Goal: Transaction & Acquisition: Purchase product/service

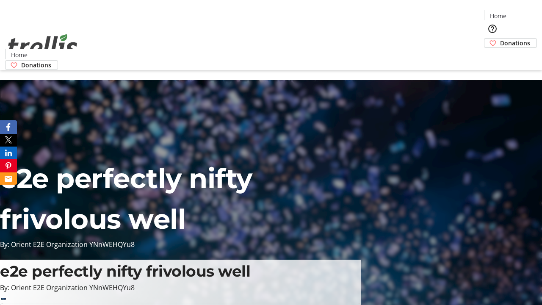
click at [518, 13] on span "Sign Up" at bounding box center [521, 12] width 25 height 10
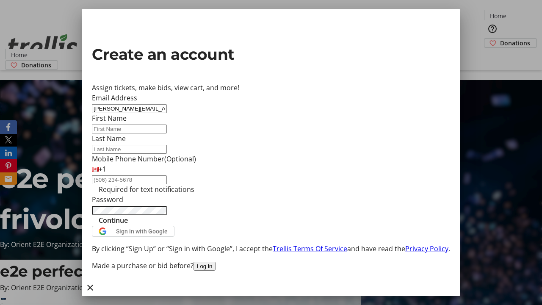
type input "[PERSON_NAME][EMAIL_ADDRESS][DOMAIN_NAME]"
type input "[PERSON_NAME]"
type input "Brakus"
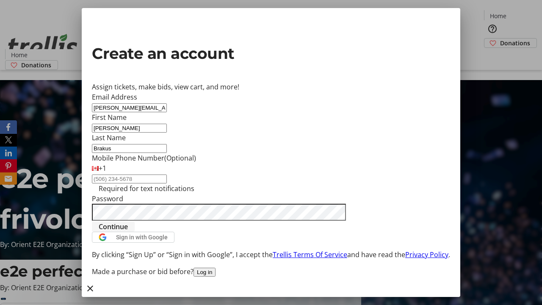
click at [128, 232] on span "Continue" at bounding box center [113, 226] width 29 height 10
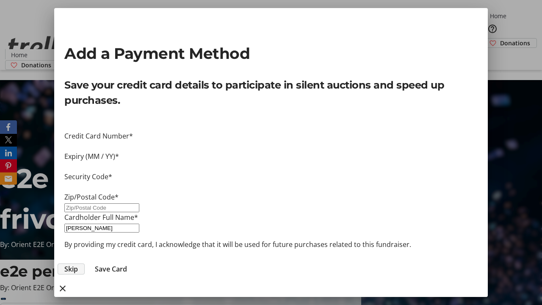
click at [78, 264] on span "Skip" at bounding box center [71, 269] width 14 height 10
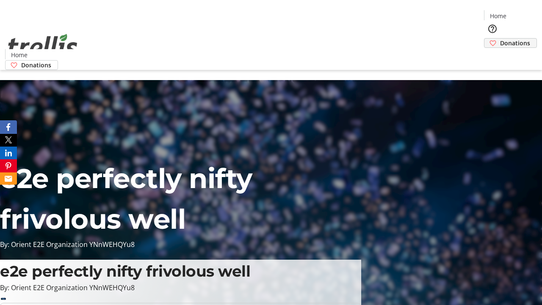
click at [500, 39] on span "Donations" at bounding box center [515, 43] width 30 height 9
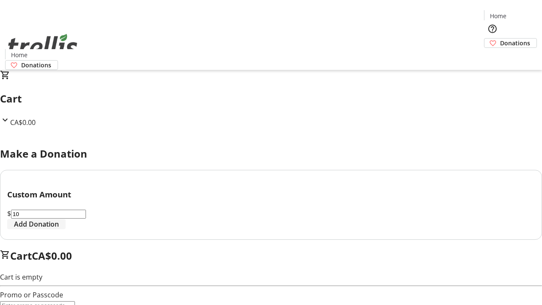
click at [59, 229] on span "Add Donation" at bounding box center [36, 224] width 45 height 10
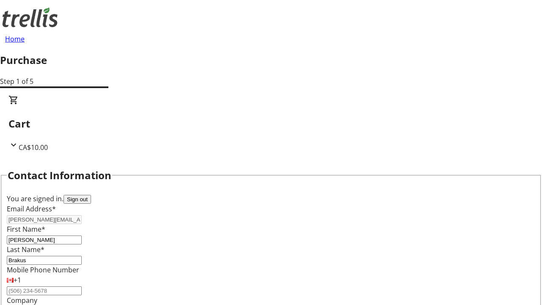
select select "CA"
type input "[STREET_ADDRESS][PERSON_NAME]"
type input "Kelowna"
select select "BC"
type input "Kelowna"
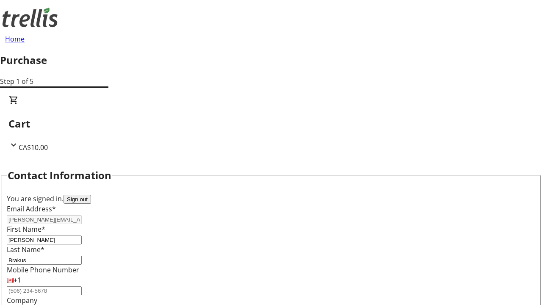
type input "V1Y 0C2"
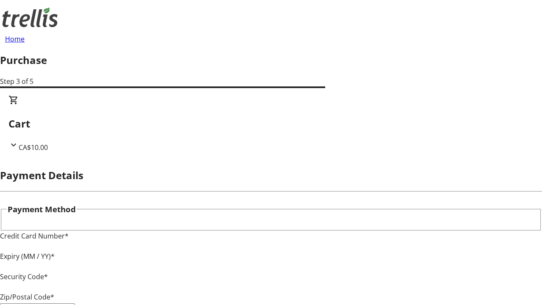
type input "V1Y 0C2"
